Goal: Check status

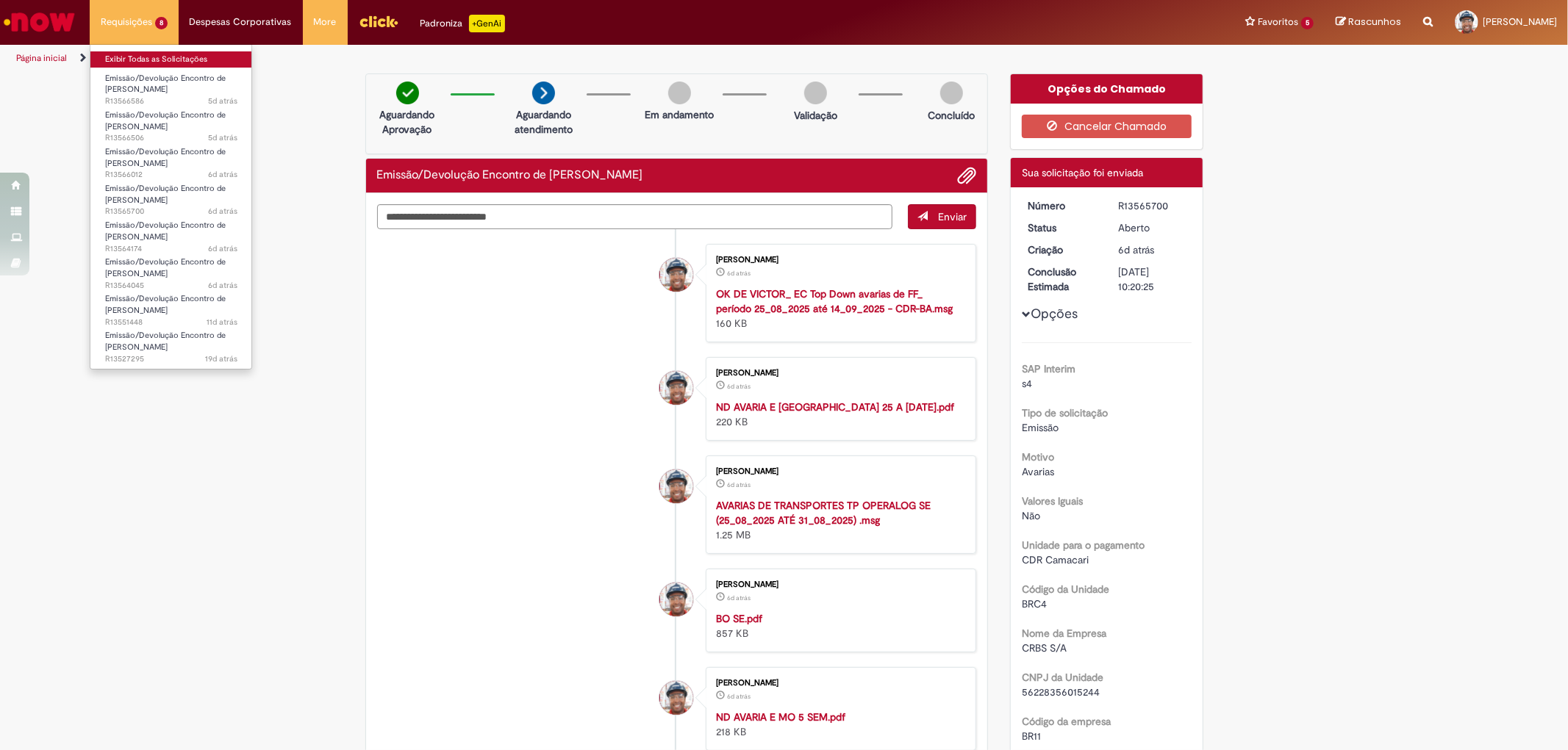
click at [157, 57] on link "Exibir Todas as Solicitações" at bounding box center [171, 59] width 162 height 16
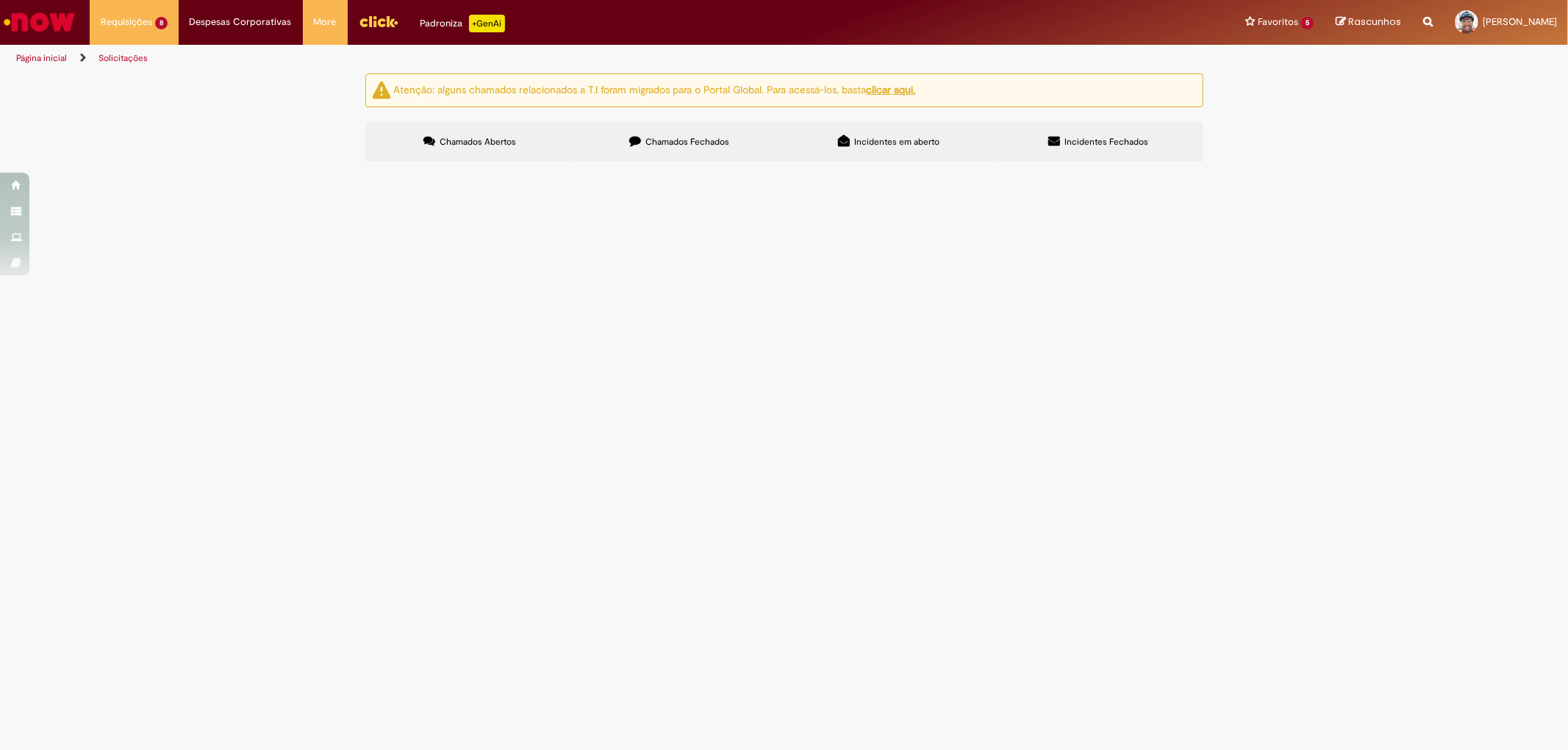
click at [0, 0] on span "R13564045" at bounding box center [0, 0] width 0 height 0
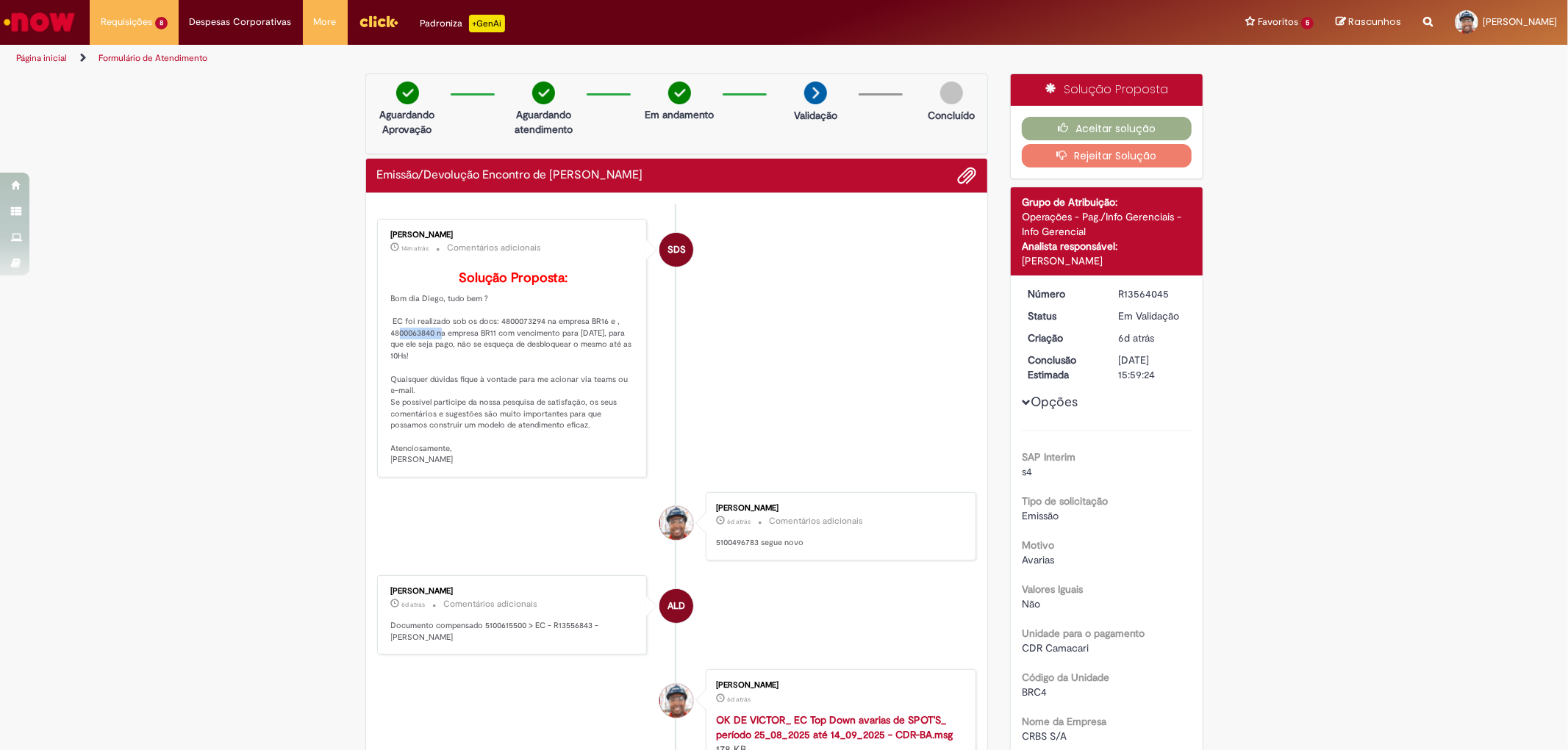
drag, startPoint x: 386, startPoint y: 354, endPoint x: 429, endPoint y: 351, distance: 43.1
click at [429, 351] on p "Solução Proposta: Bom dia Diego, tudo bem ? EC foi realizado sob os docs: 48000…" at bounding box center [513, 368] width 244 height 194
copy p "4800063840"
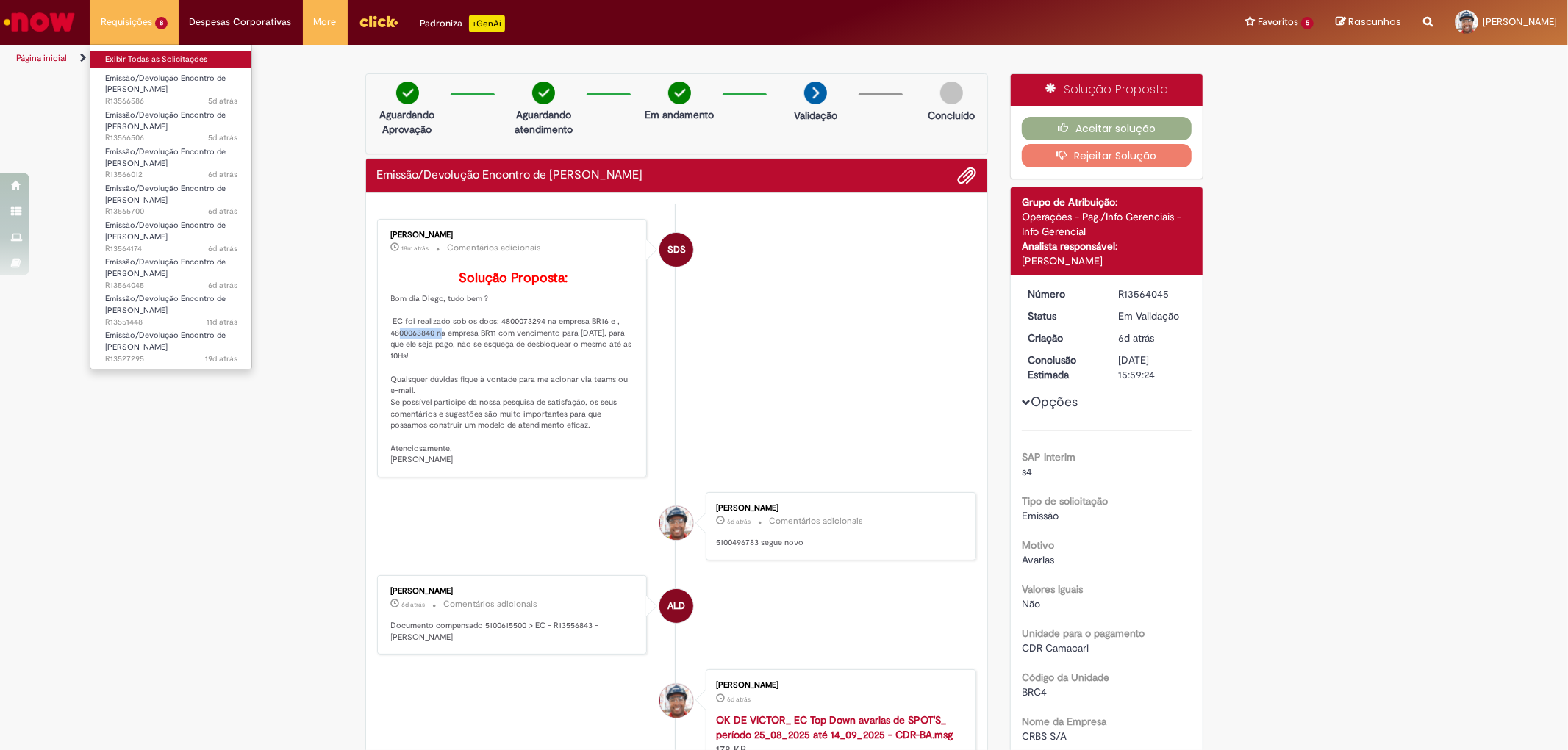
click at [130, 54] on link "Exibir Todas as Solicitações" at bounding box center [171, 59] width 162 height 16
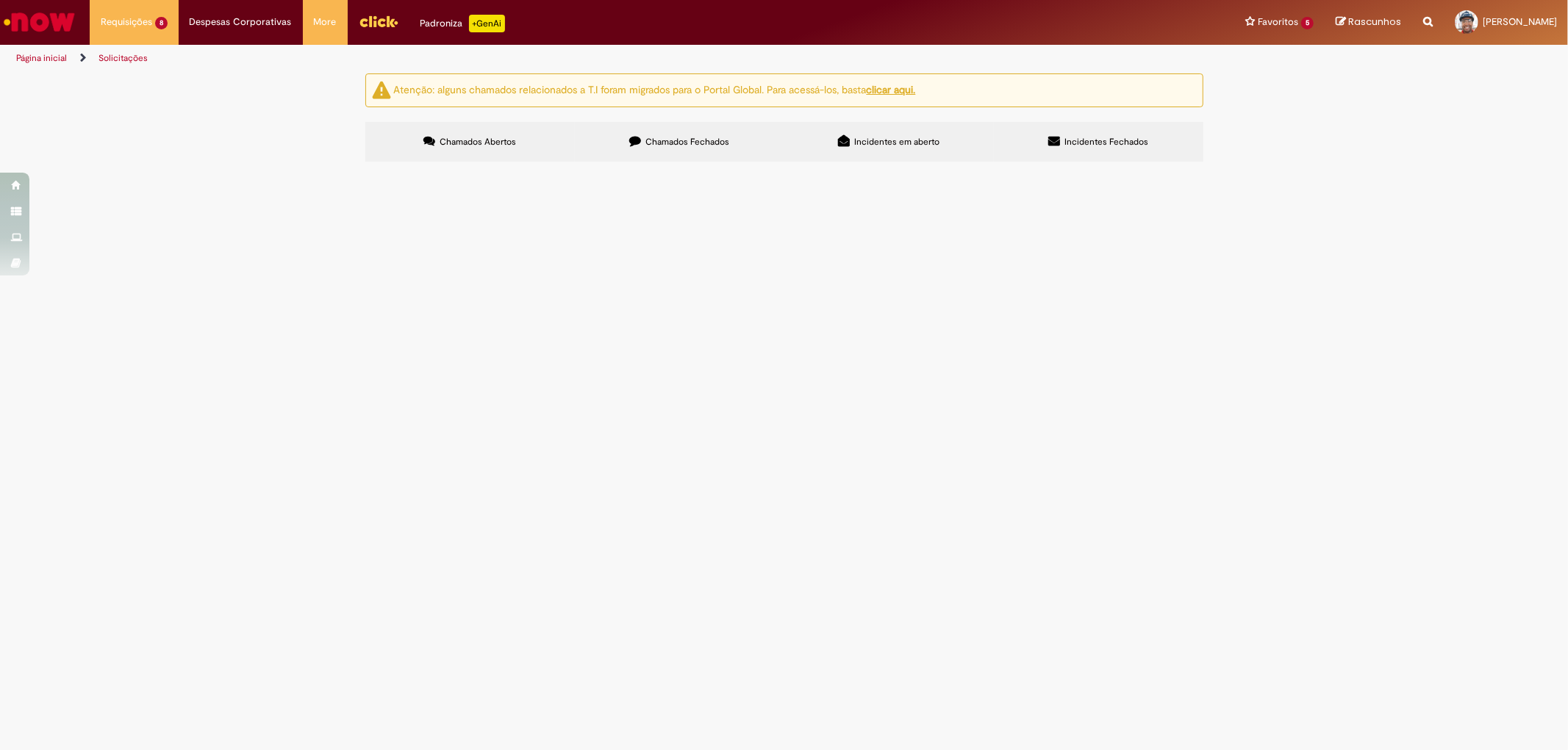
click at [0, 0] on span "R13527295" at bounding box center [0, 0] width 0 height 0
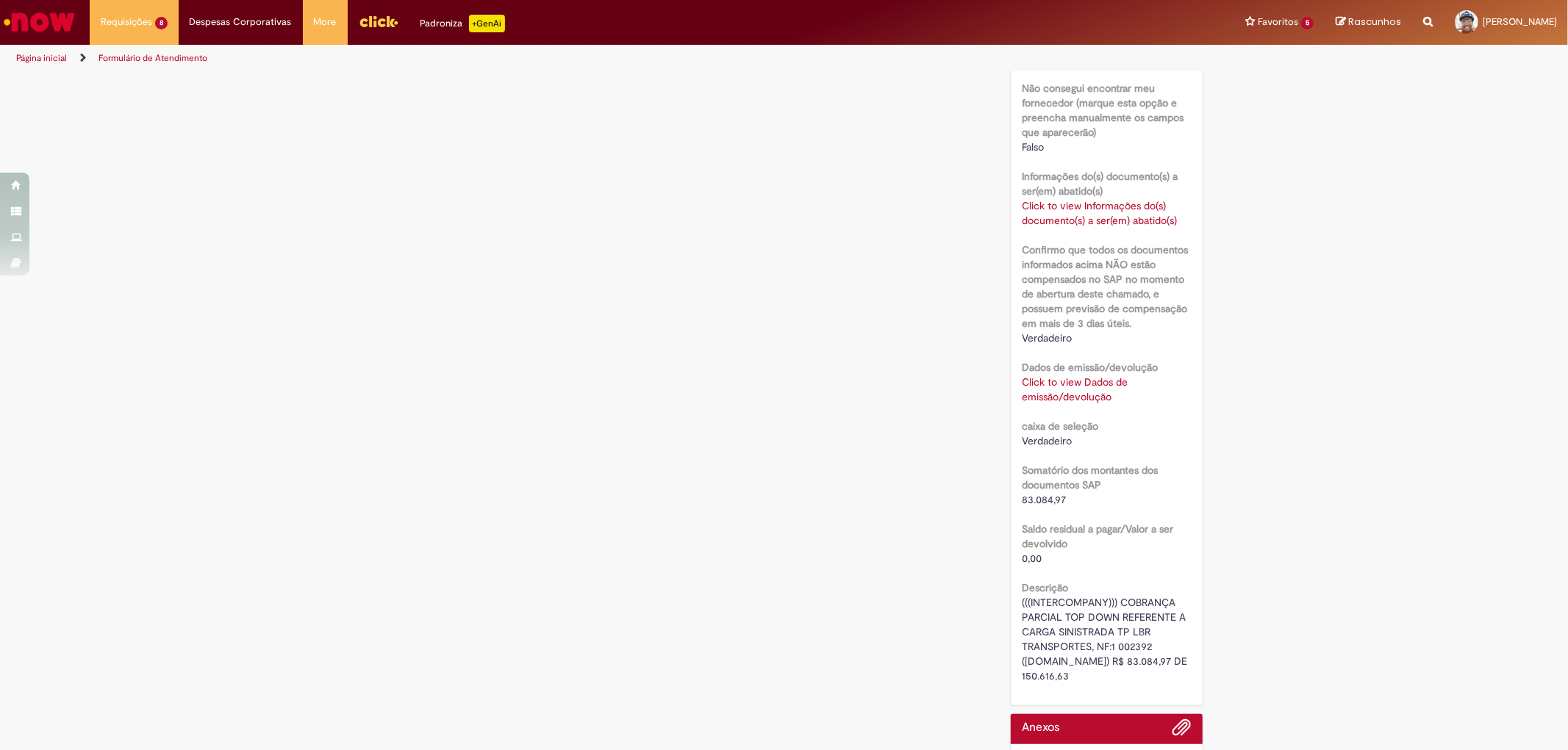
scroll to position [817, 0]
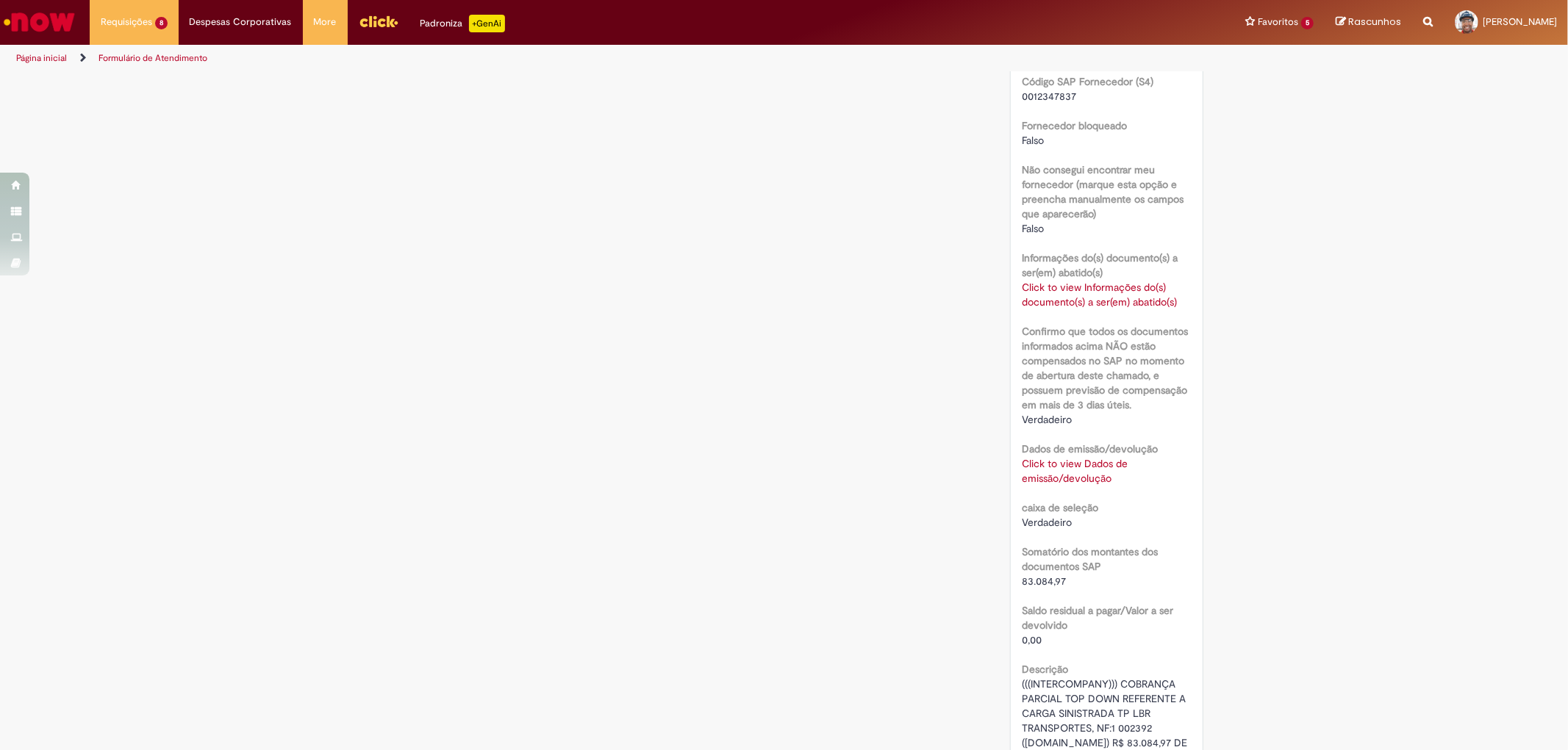
click at [1049, 460] on link "Click to view Dados de emissão/devolução" at bounding box center [1075, 471] width 106 height 27
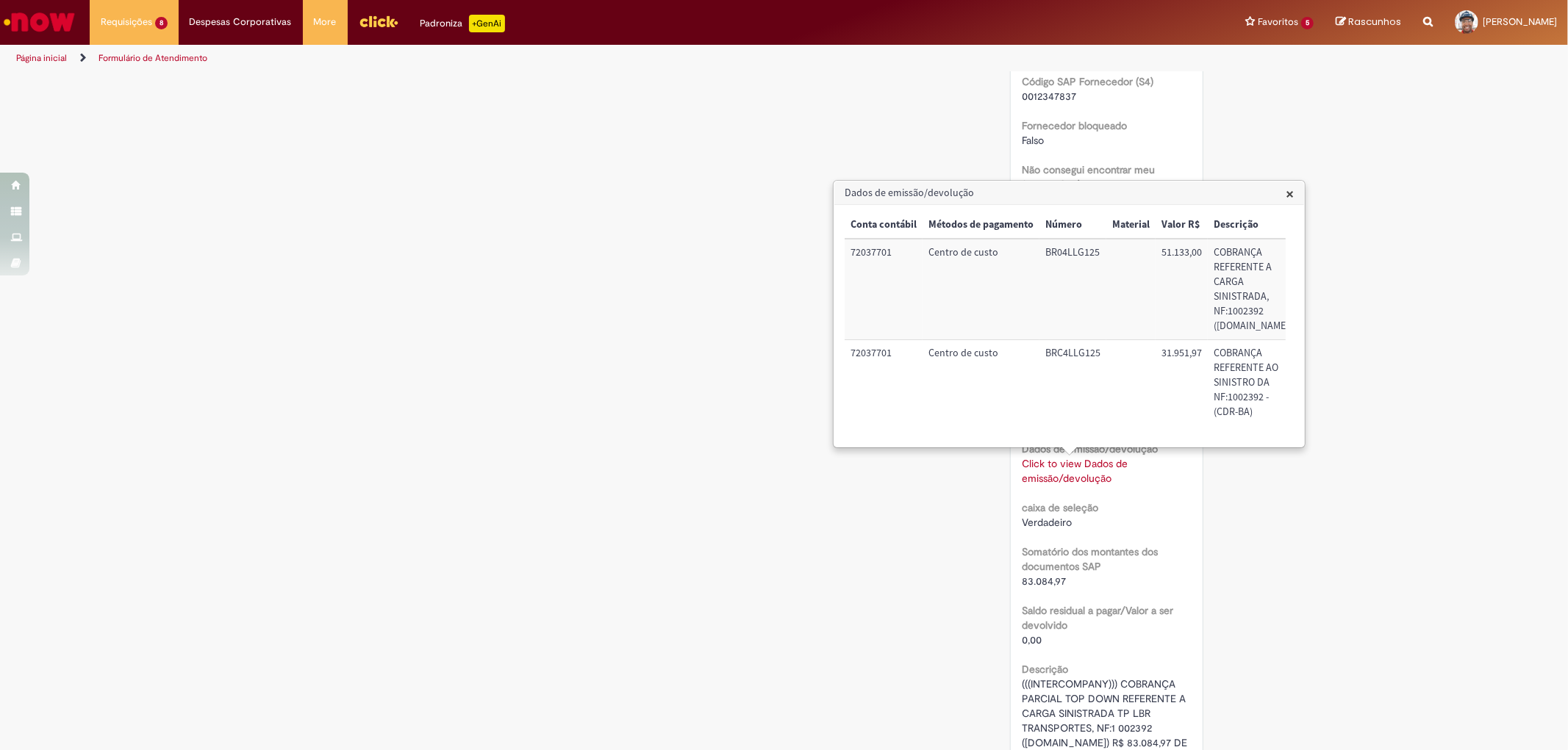
click at [760, 364] on div "Verificar Código de Barras Aguardando Aprovação Aguardando atendimento Em andam…" at bounding box center [784, 196] width 860 height 1879
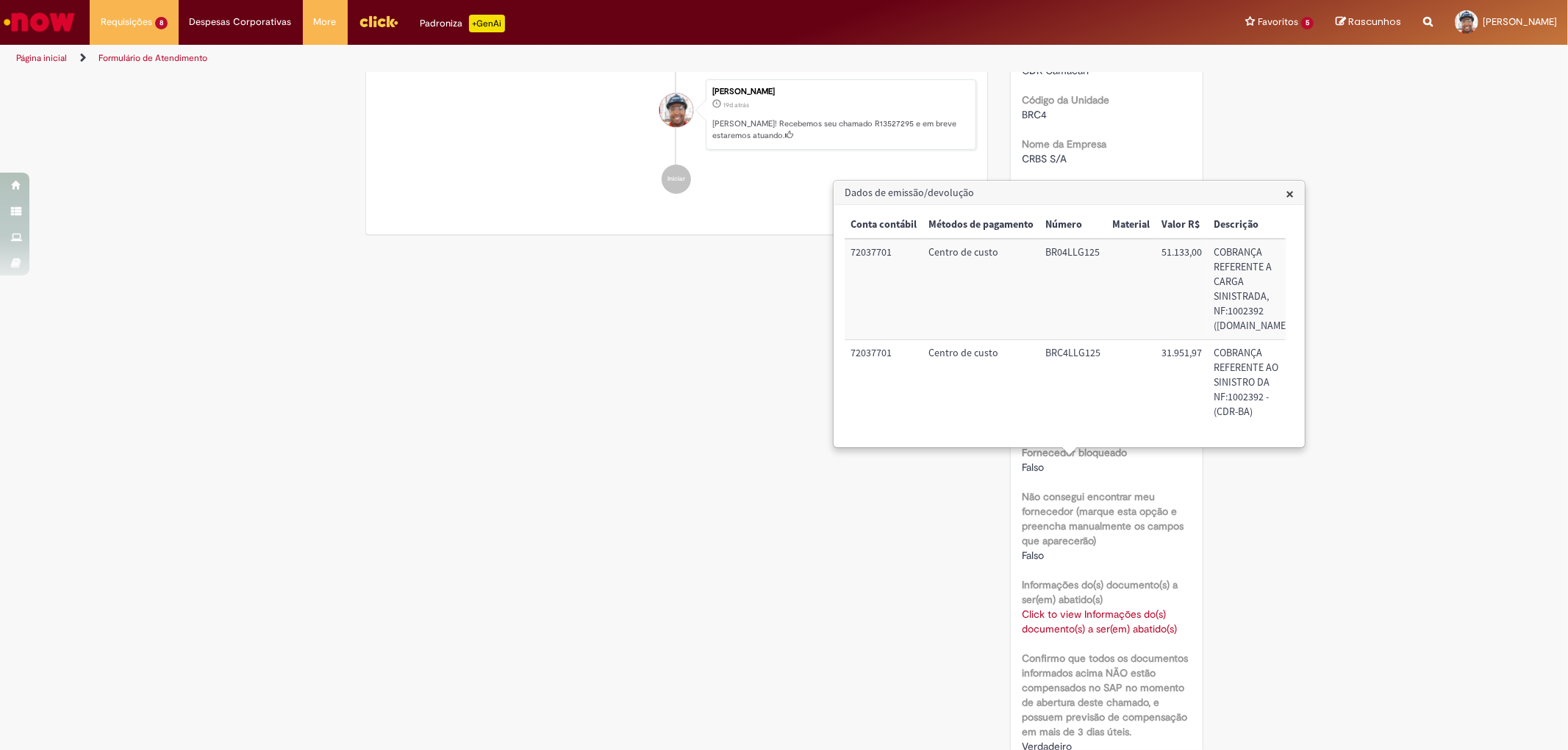
click at [1289, 189] on span "×" at bounding box center [1290, 193] width 8 height 20
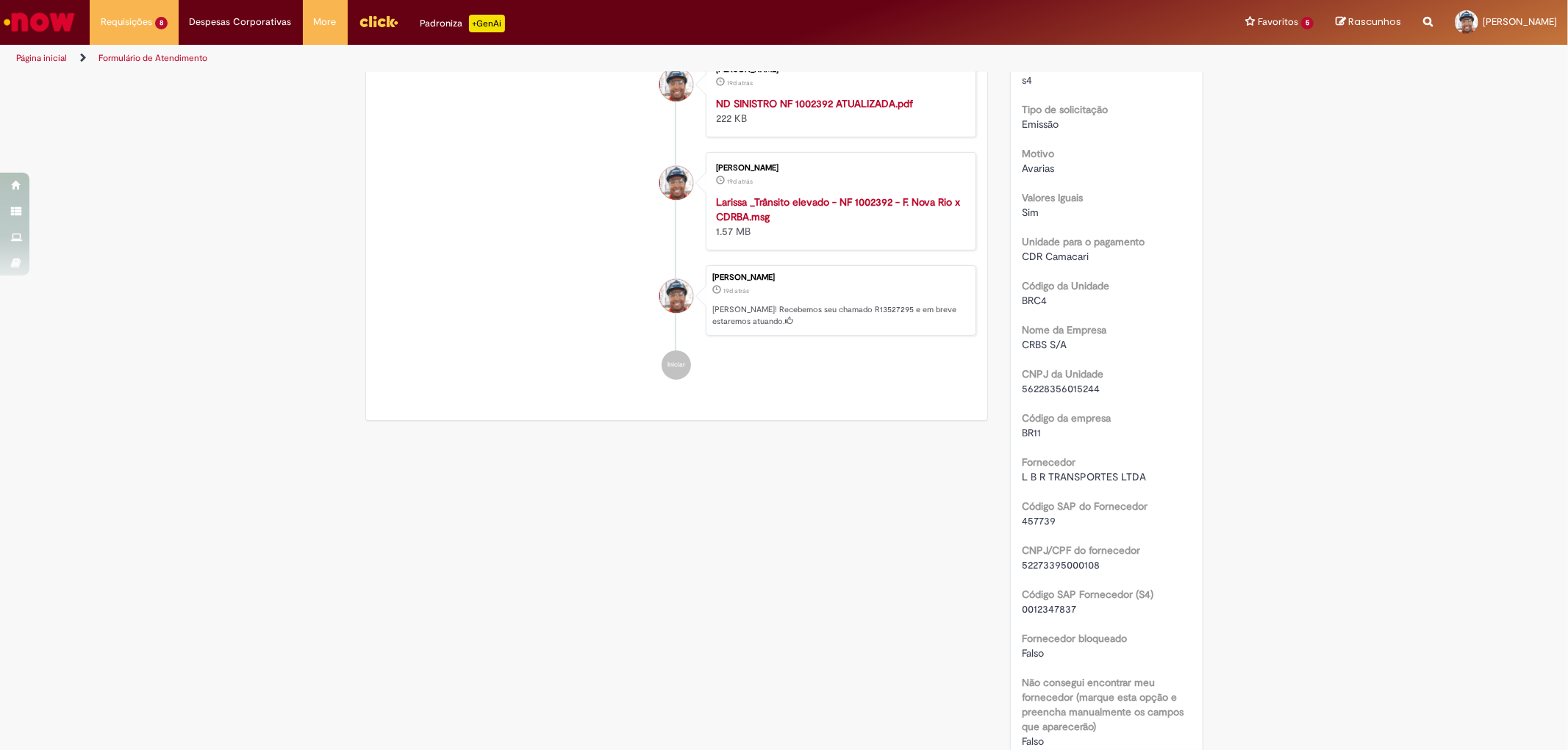
scroll to position [0, 0]
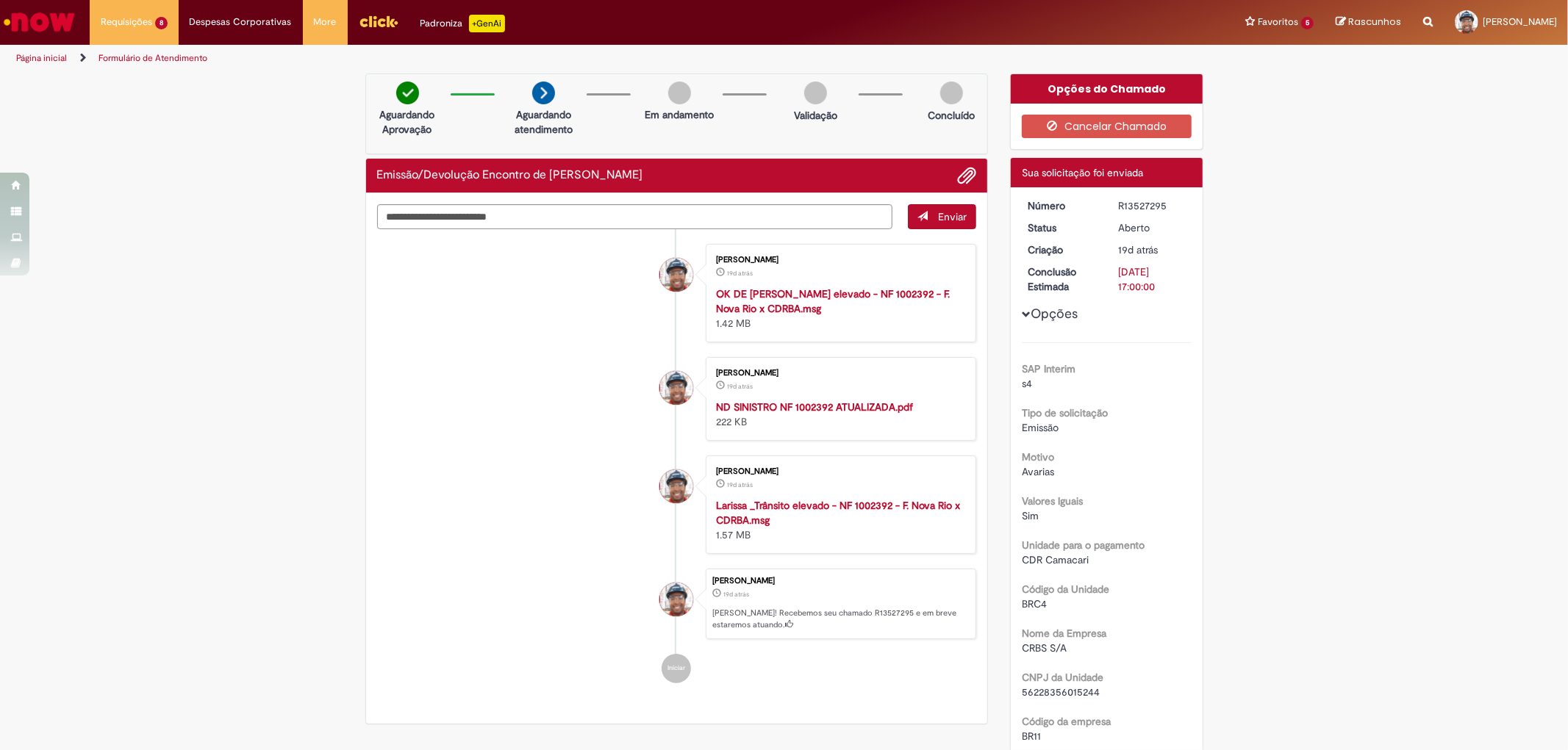
drag, startPoint x: 1113, startPoint y: 203, endPoint x: 1168, endPoint y: 203, distance: 55.0
click at [1168, 203] on div "R13527295" at bounding box center [1153, 205] width 69 height 15
copy div "R13527295"
